Goal: Transaction & Acquisition: Purchase product/service

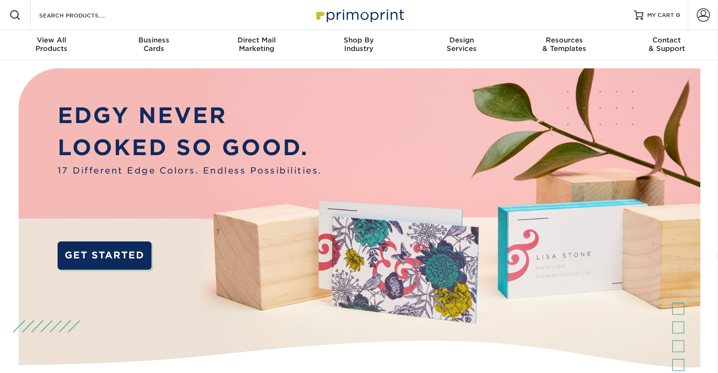
select select "en"
click at [699, 16] on span at bounding box center [702, 14] width 13 height 13
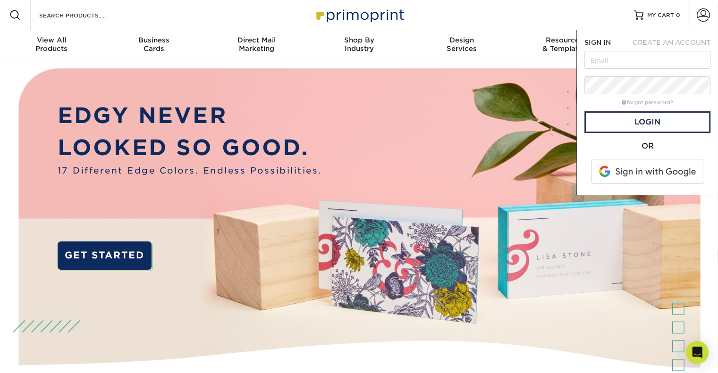
click at [503, 164] on img at bounding box center [359, 237] width 711 height 355
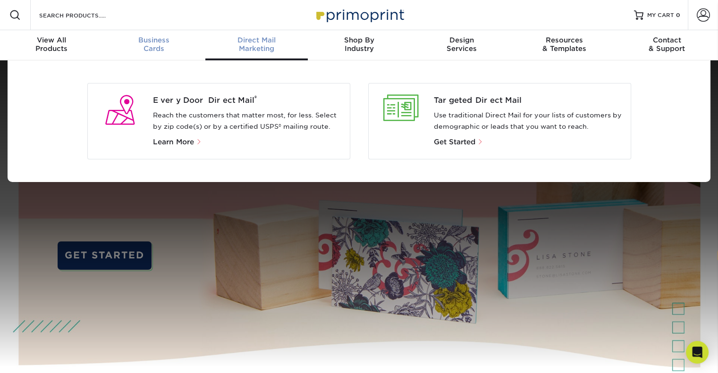
scroll to position [0, 0]
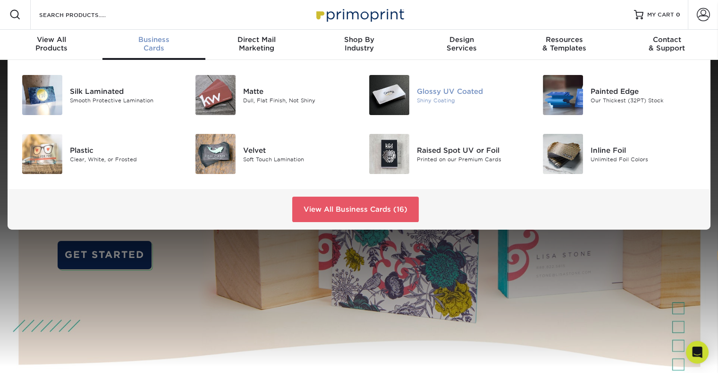
click at [438, 100] on div "Shiny Coating" at bounding box center [471, 100] width 109 height 8
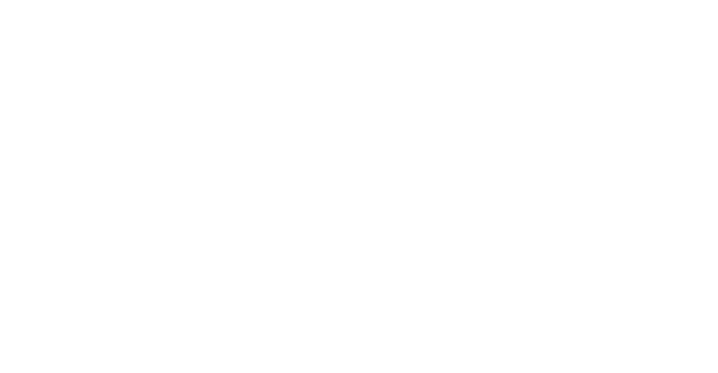
select select "en"
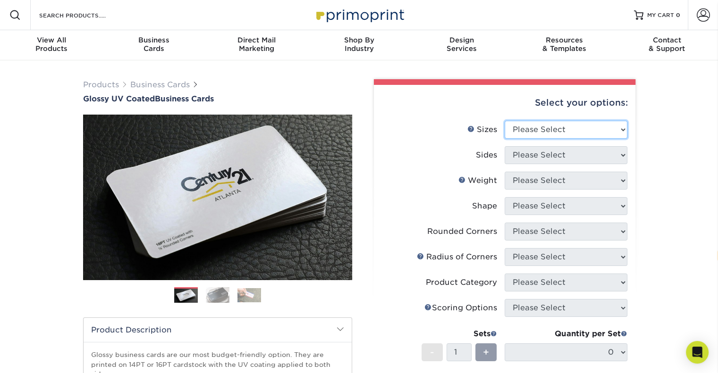
click at [523, 132] on select "Please Select 1.5" x 3.5" - Mini 1.75" x 3.5" - Mini 2" x 2" - Square 2" x 3" -…" at bounding box center [565, 130] width 123 height 18
select select "2.00x3.50"
click at [504, 121] on select "Please Select 1.5" x 3.5" - Mini 1.75" x 3.5" - Mini 2" x 2" - Square 2" x 3" -…" at bounding box center [565, 130] width 123 height 18
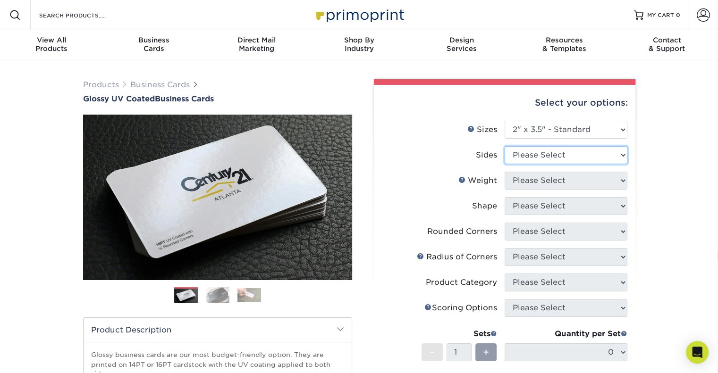
click at [527, 154] on select "Please Select Print Both Sides Print Front Only" at bounding box center [565, 155] width 123 height 18
select select "13abbda7-1d64-4f25-8bb2-c179b224825d"
click at [504, 146] on select "Please Select Print Both Sides Print Front Only" at bounding box center [565, 155] width 123 height 18
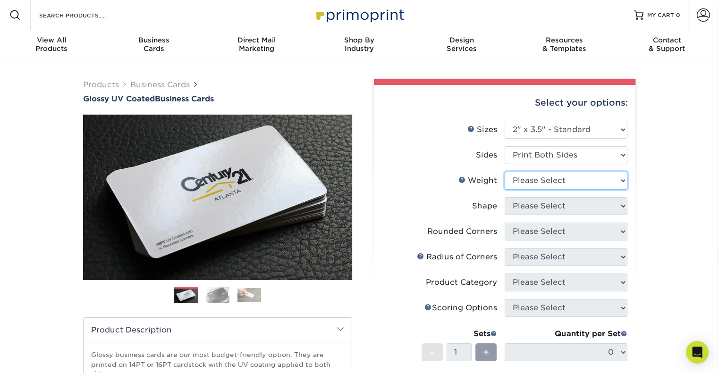
click at [536, 188] on select "Please Select 16PT 14PT" at bounding box center [565, 181] width 123 height 18
select select "16PT"
click at [504, 172] on select "Please Select 16PT 14PT" at bounding box center [565, 181] width 123 height 18
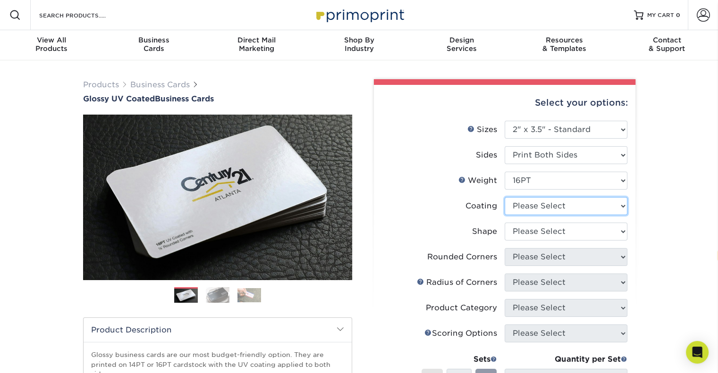
click at [537, 205] on select at bounding box center [565, 206] width 123 height 18
select select "1e8116af-acfc-44b1-83dc-8181aa338834"
click at [504, 197] on select at bounding box center [565, 206] width 123 height 18
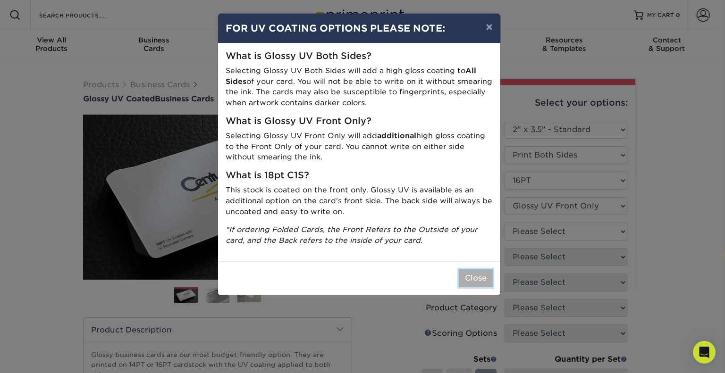
click at [476, 280] on button "Close" at bounding box center [476, 278] width 34 height 18
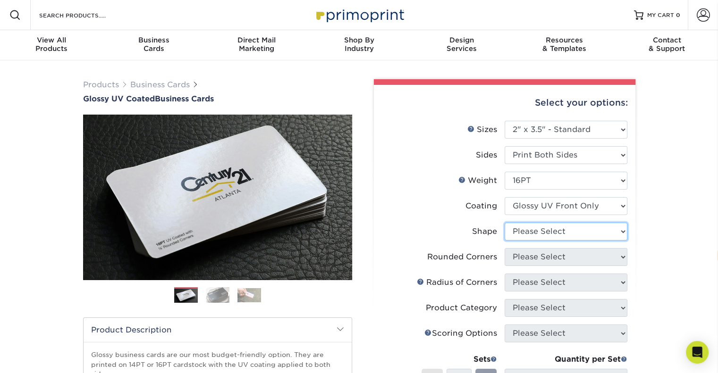
click at [535, 232] on select "Please Select Standard" at bounding box center [565, 232] width 123 height 18
select select "standard"
click at [504, 223] on select "Please Select Standard" at bounding box center [565, 232] width 123 height 18
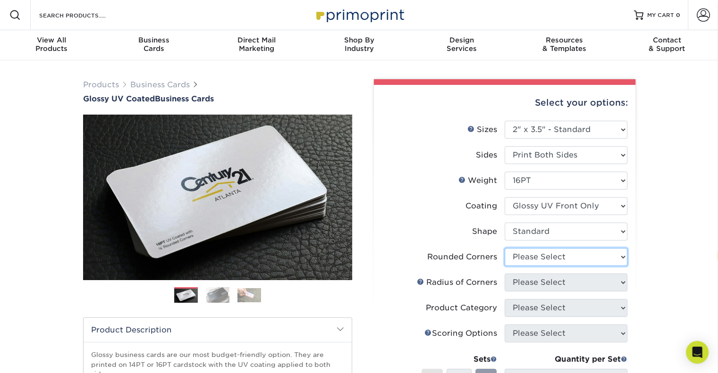
click at [544, 259] on select "Please Select Yes - Round 2 Corners Yes - Round 4 Corners No" at bounding box center [565, 257] width 123 height 18
select select "7672df9e-0e0a-464d-8e1f-920c575e4da3"
click at [504, 248] on select "Please Select Yes - Round 2 Corners Yes - Round 4 Corners No" at bounding box center [565, 257] width 123 height 18
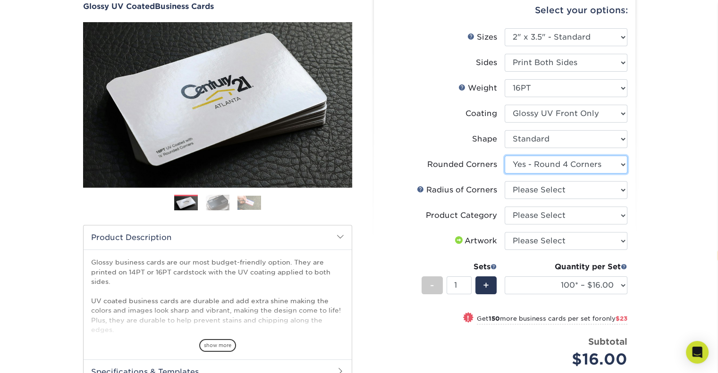
scroll to position [94, 0]
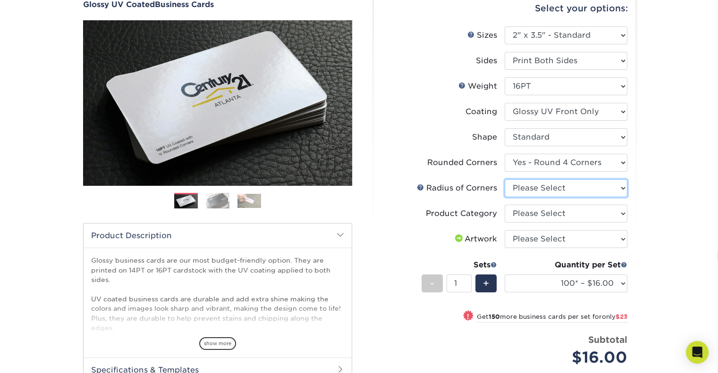
click at [564, 193] on select "Please Select Rounded 1/8" Rounded 1/4"" at bounding box center [565, 188] width 123 height 18
select select "589680c7-ee9a-431b-9d12-d7aeb1386a97"
click at [504, 179] on select "Please Select Rounded 1/8" Rounded 1/4"" at bounding box center [565, 188] width 123 height 18
click at [566, 213] on select "Please Select Business Cards" at bounding box center [565, 214] width 123 height 18
select select "3b5148f1-0588-4f88-a218-97bcfdce65c1"
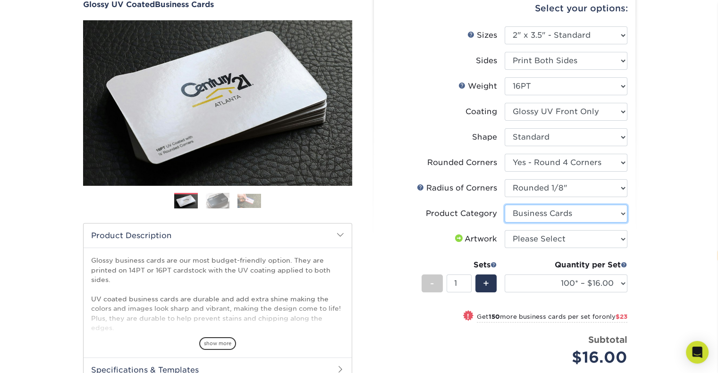
click at [504, 205] on select "Please Select Business Cards" at bounding box center [565, 214] width 123 height 18
click at [566, 241] on select "Please Select I will upload files I need a design - $100" at bounding box center [565, 239] width 123 height 18
select select "upload"
click at [504, 230] on select "Please Select I will upload files I need a design - $100" at bounding box center [565, 239] width 123 height 18
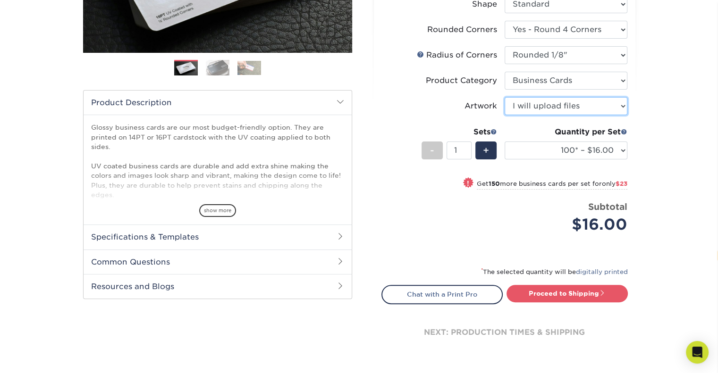
scroll to position [236, 0]
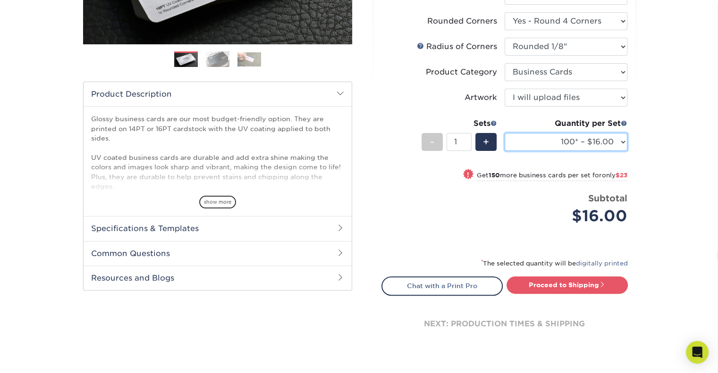
click at [581, 147] on select "100* – $16.00 250* – $39.00 500 – $77.00 1000 – $94.00 2500 – $173.00 5000 – $2…" at bounding box center [565, 142] width 123 height 18
select select "500 – $77.00"
click at [504, 133] on select "100* – $16.00 250* – $39.00 500 – $77.00 1000 – $94.00 2500 – $173.00 5000 – $2…" at bounding box center [565, 142] width 123 height 18
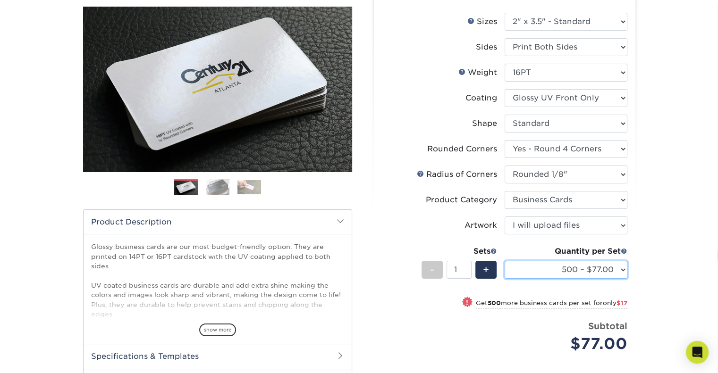
scroll to position [0, 0]
